Goal: Task Accomplishment & Management: Manage account settings

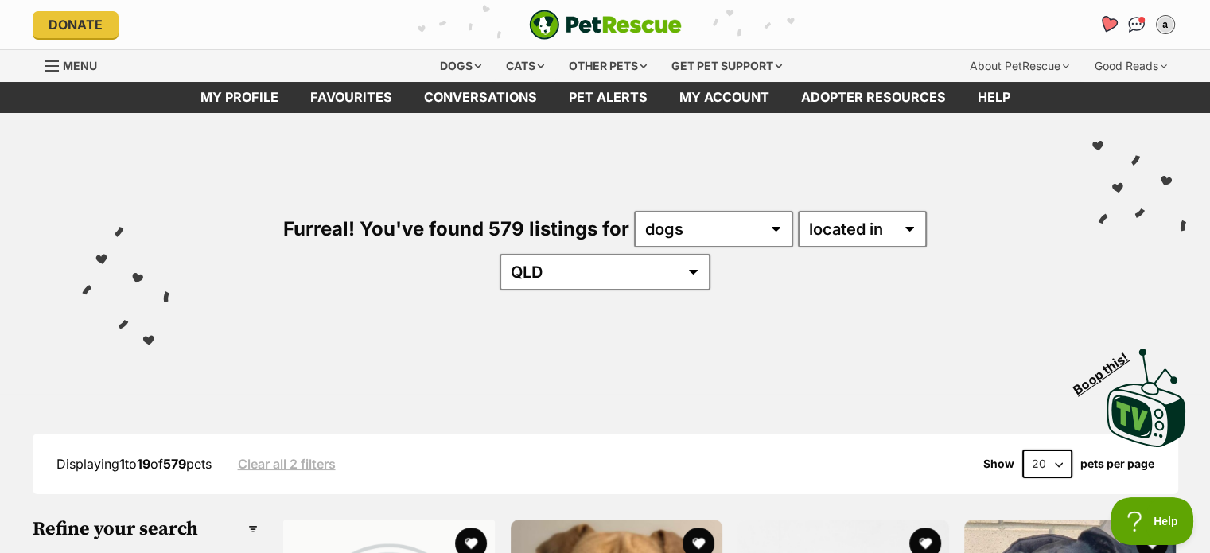
click at [1104, 23] on icon "Favourites" at bounding box center [1107, 24] width 19 height 18
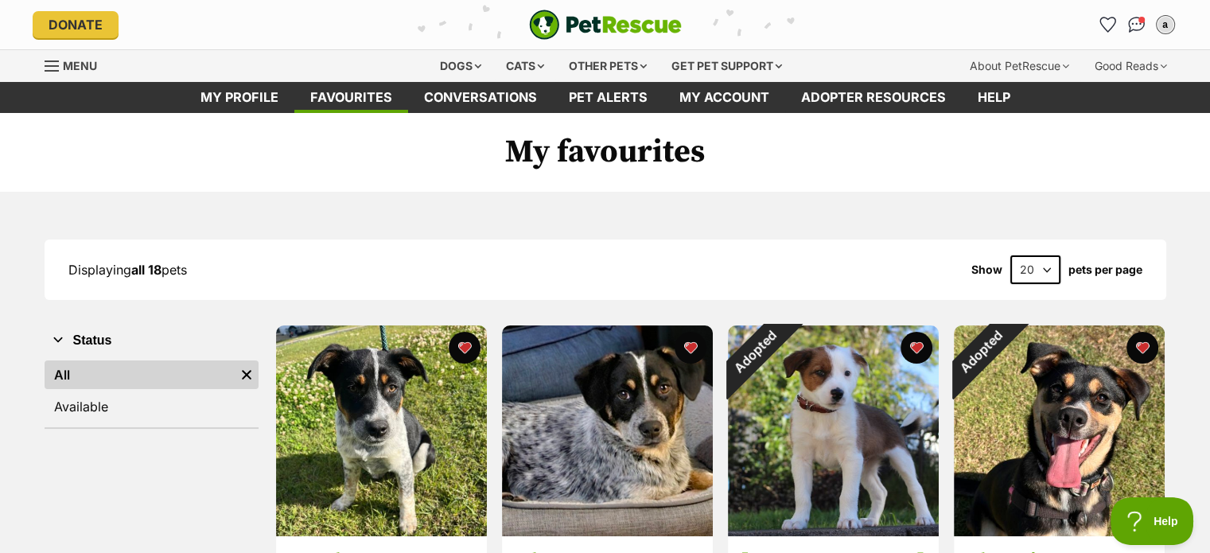
drag, startPoint x: 1110, startPoint y: 135, endPoint x: 1108, endPoint y: 144, distance: 9.1
